Goal: Information Seeking & Learning: Learn about a topic

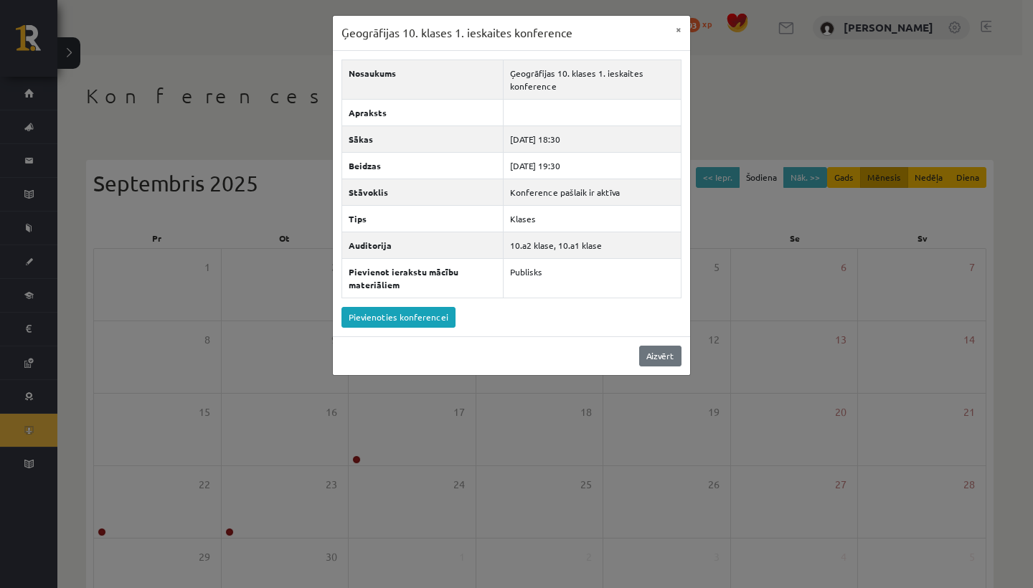
click at [675, 358] on link "Aizvērt" at bounding box center [660, 356] width 42 height 21
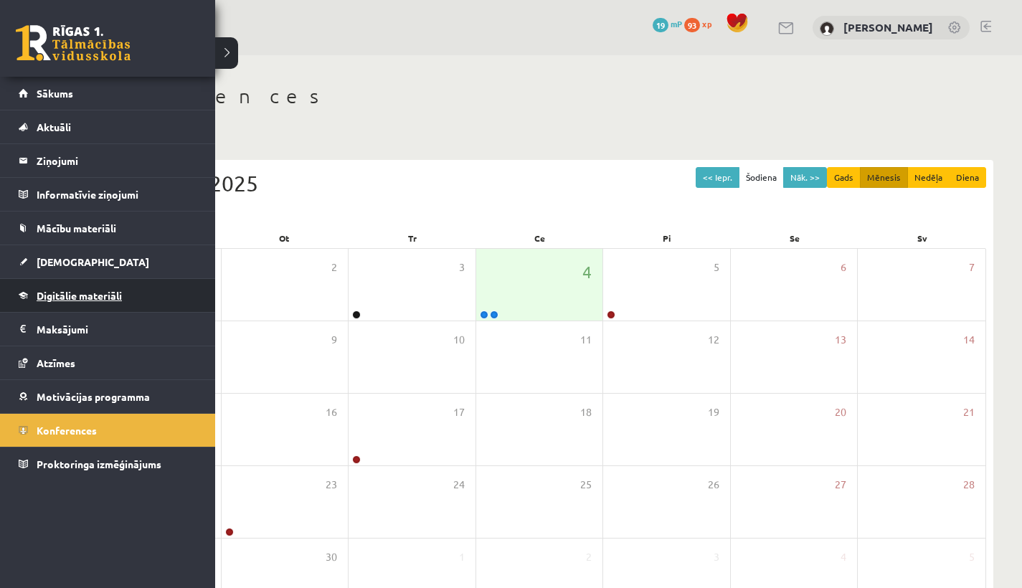
click at [92, 292] on span "Digitālie materiāli" at bounding box center [79, 295] width 85 height 13
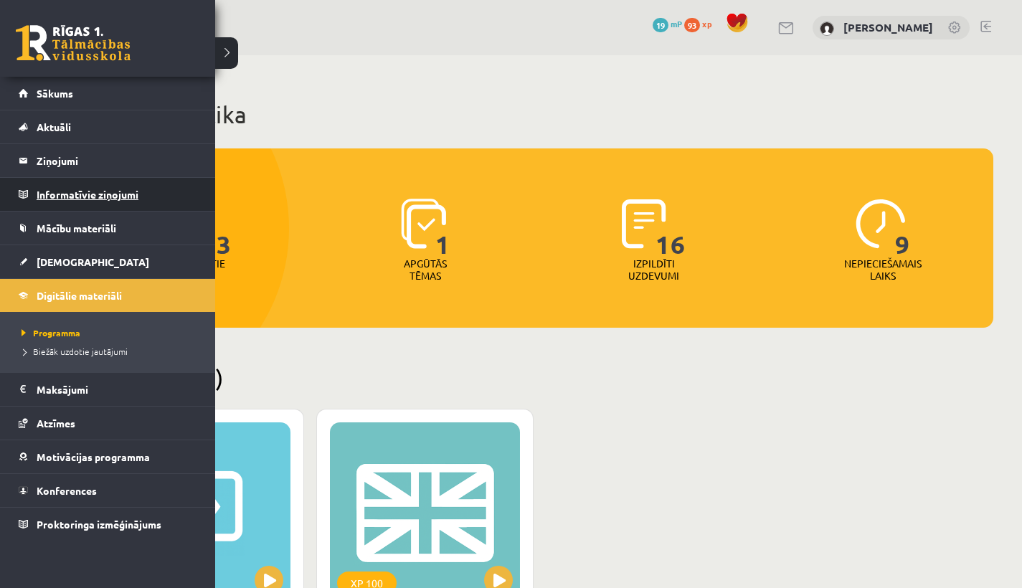
click at [38, 189] on legend "Informatīvie ziņojumi 0" at bounding box center [117, 194] width 161 height 33
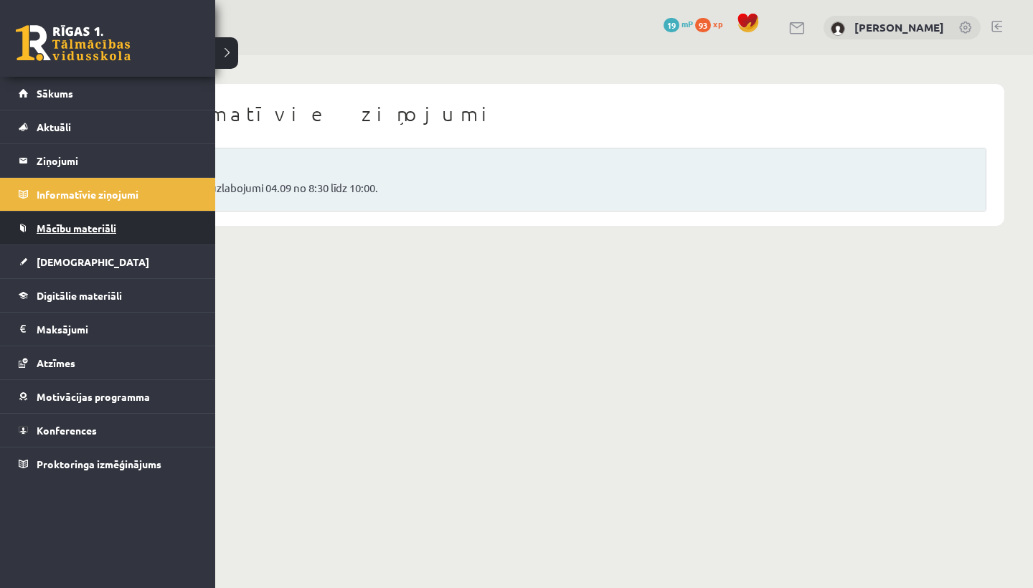
click at [42, 226] on span "Mācību materiāli" at bounding box center [77, 228] width 80 height 13
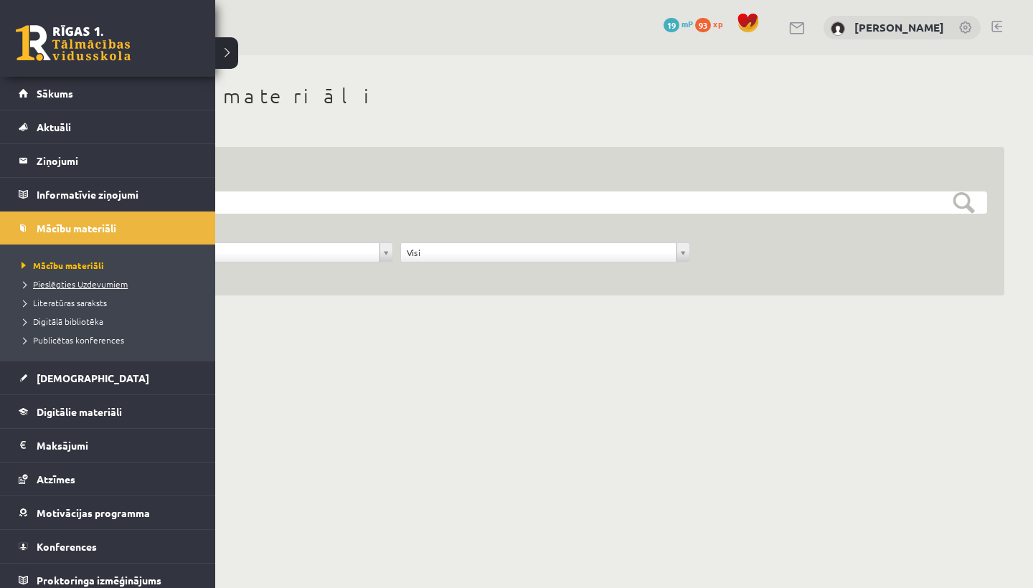
click at [60, 285] on span "Pieslēgties Uzdevumiem" at bounding box center [73, 283] width 110 height 11
click at [37, 98] on span "Sākums" at bounding box center [55, 93] width 37 height 13
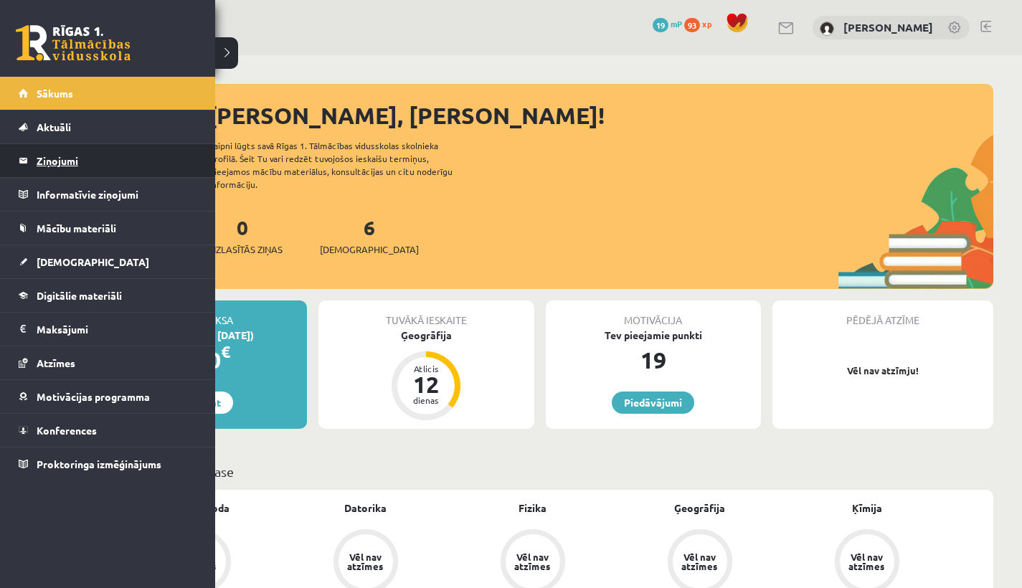
click at [65, 169] on legend "Ziņojumi 0" at bounding box center [117, 160] width 161 height 33
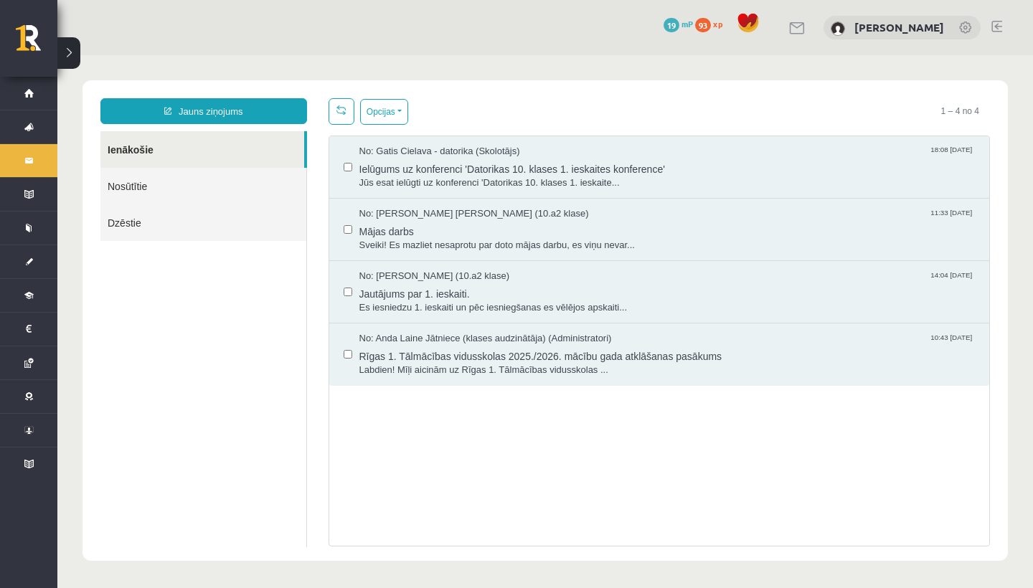
click at [124, 219] on link "Dzēstie" at bounding box center [203, 222] width 206 height 37
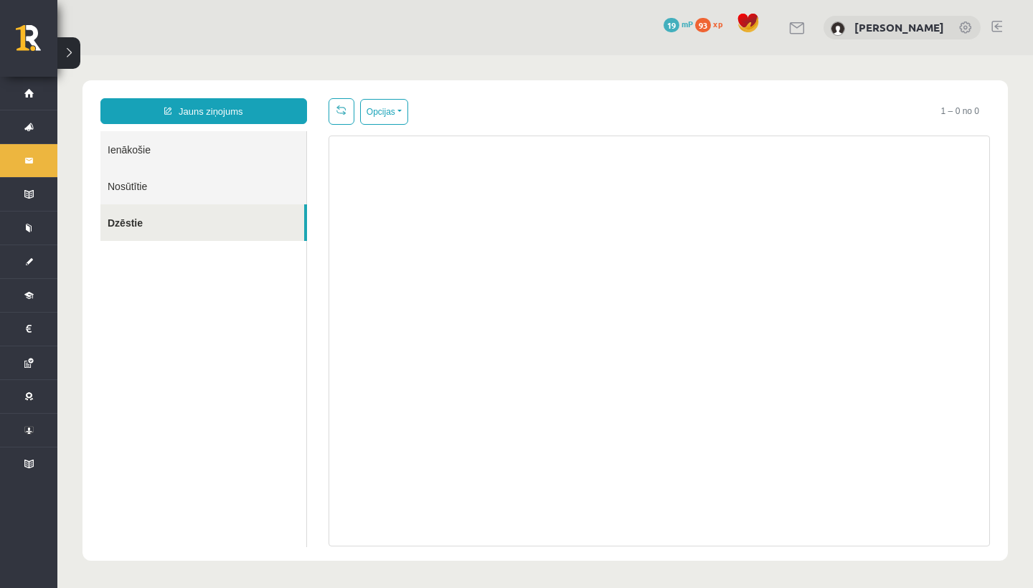
click at [123, 184] on link "Nosūtītie" at bounding box center [203, 186] width 206 height 37
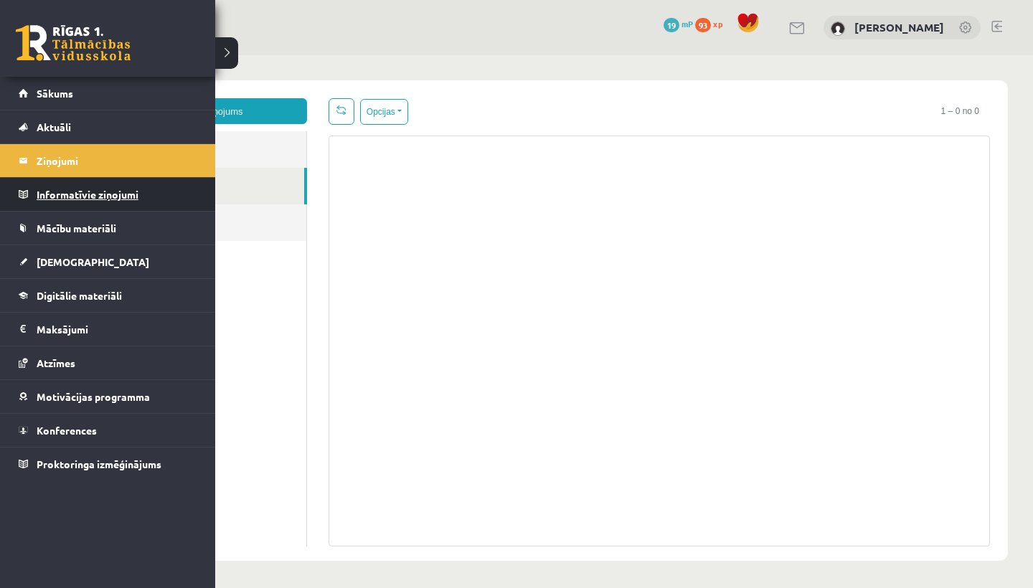
click at [47, 202] on legend "Informatīvie ziņojumi 0" at bounding box center [117, 194] width 161 height 33
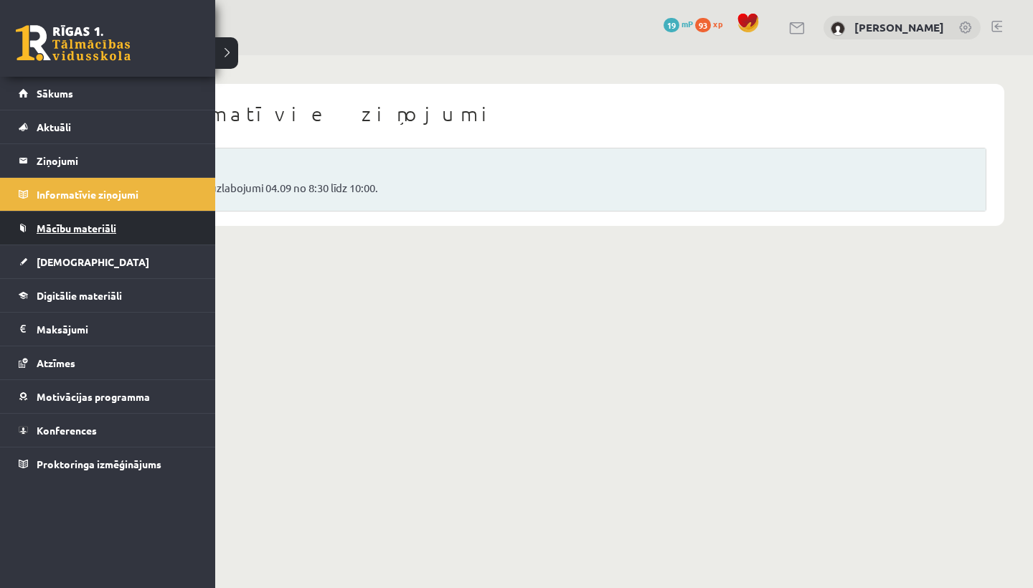
click at [33, 226] on link "Mācību materiāli" at bounding box center [108, 228] width 179 height 33
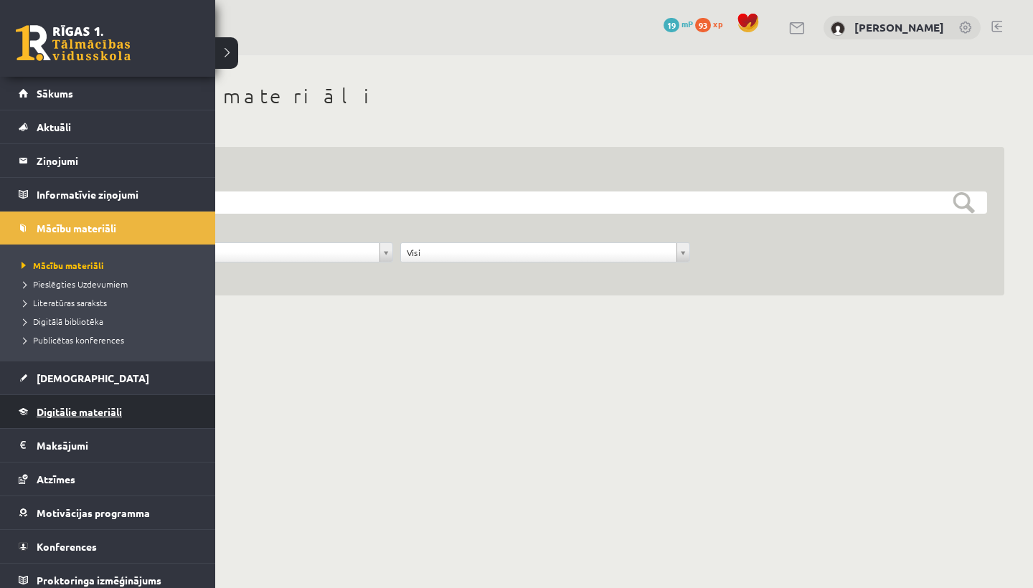
click at [100, 415] on span "Digitālie materiāli" at bounding box center [79, 411] width 85 height 13
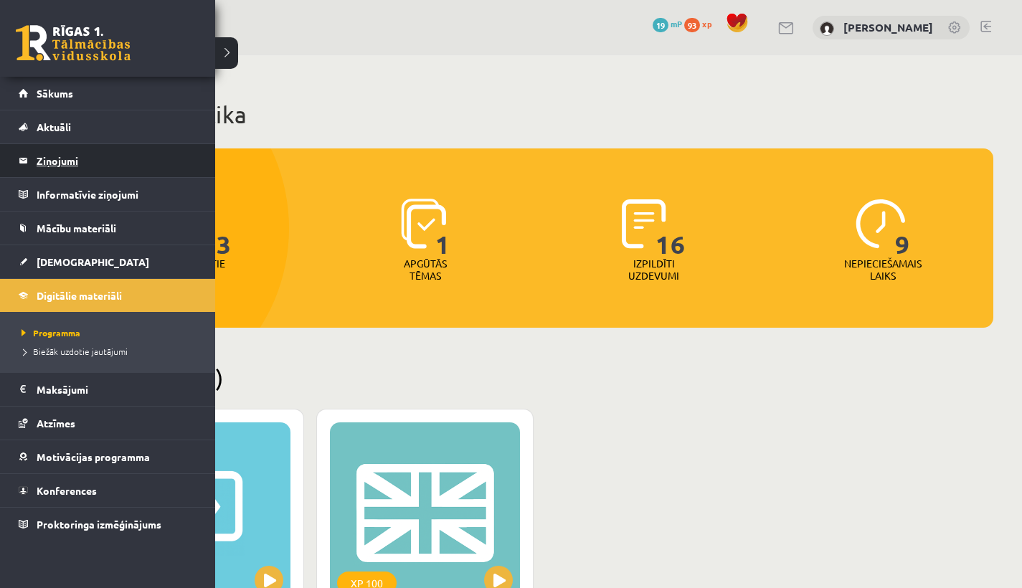
click at [66, 148] on legend "Ziņojumi 0" at bounding box center [117, 160] width 161 height 33
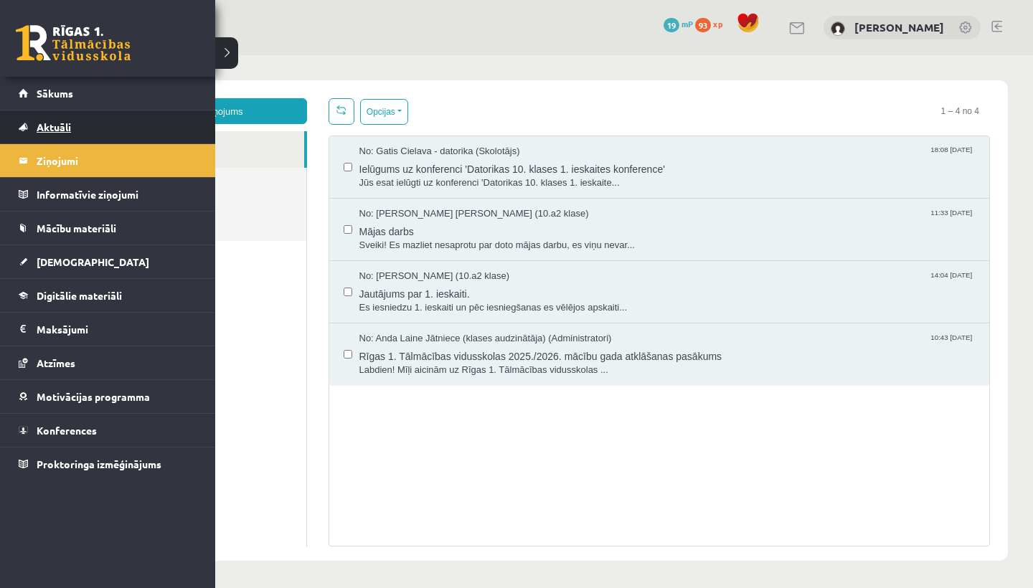
click at [39, 127] on span "Aktuāli" at bounding box center [54, 126] width 34 height 13
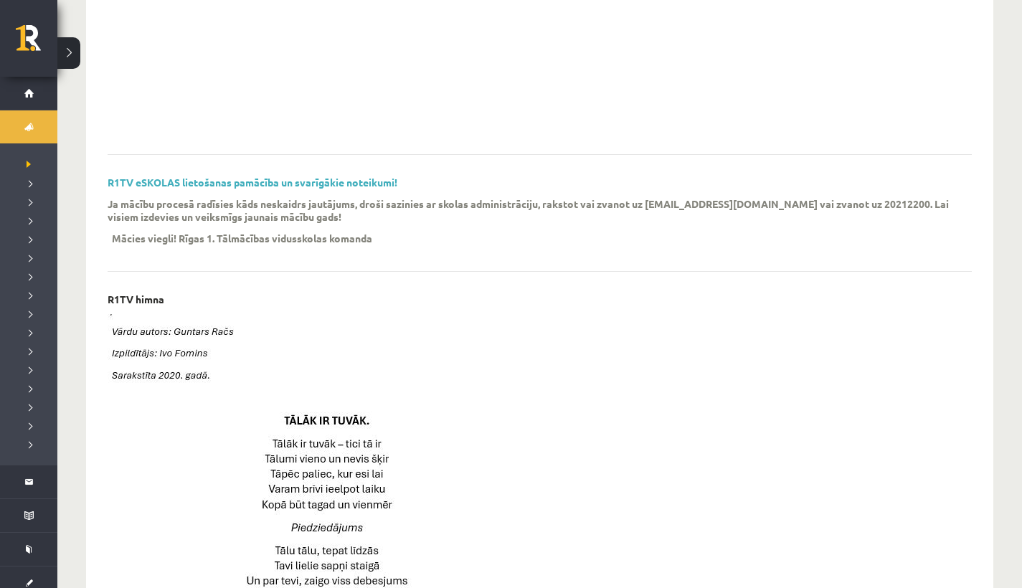
scroll to position [327, 0]
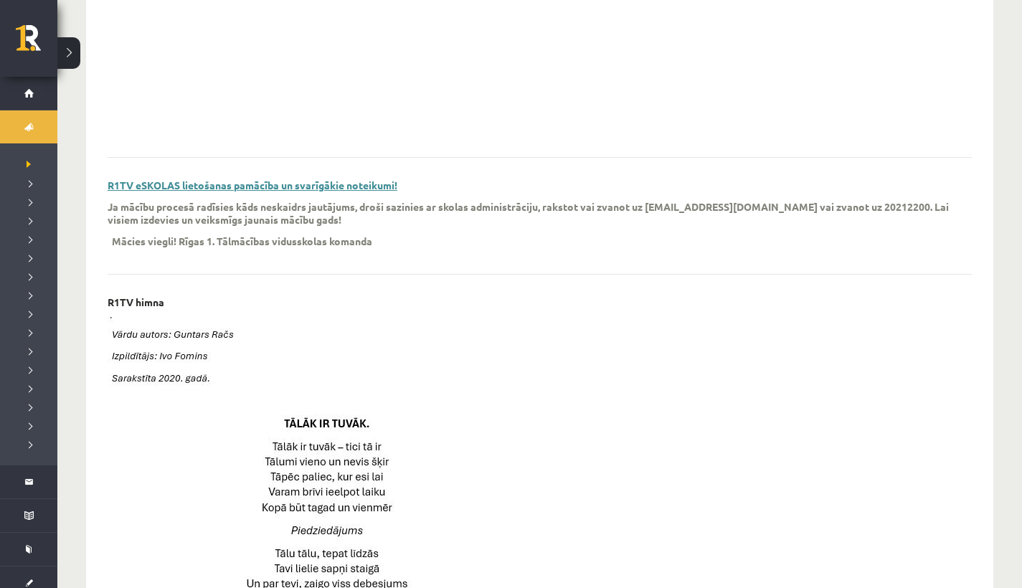
click at [310, 180] on link "R1TV eSKOLAS lietošanas pamācība un svarīgākie noteikumi!" at bounding box center [253, 185] width 290 height 13
